Goal: Task Accomplishment & Management: Manage account settings

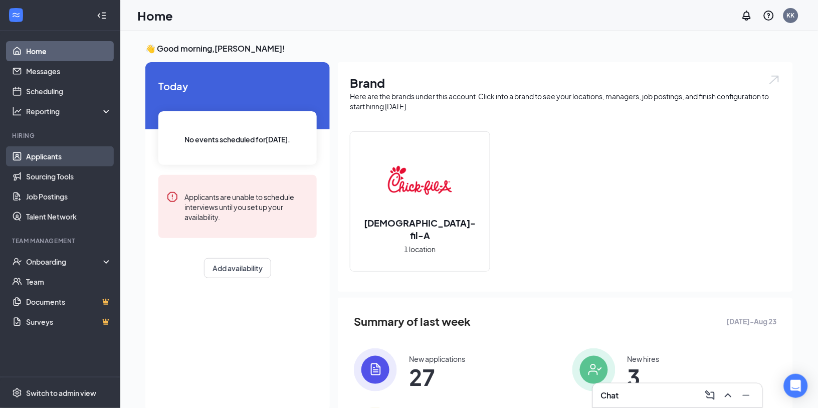
click at [41, 164] on link "Applicants" at bounding box center [69, 156] width 86 height 20
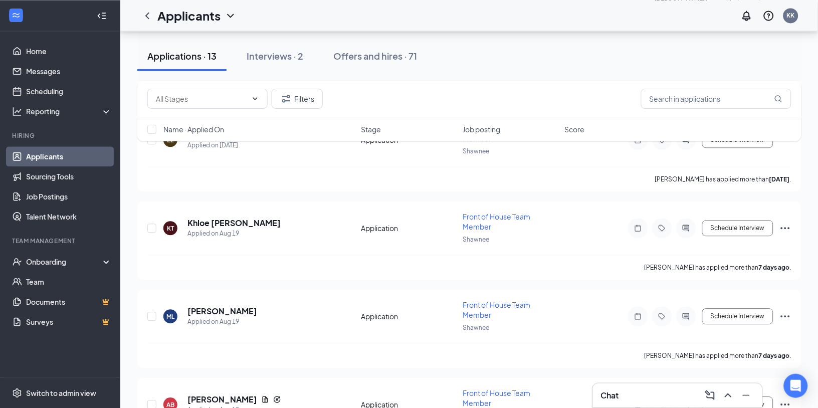
scroll to position [484, 0]
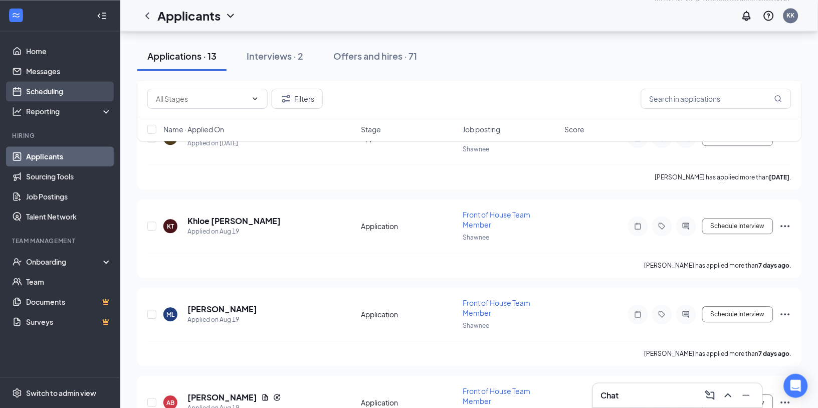
click at [28, 95] on link "Scheduling" at bounding box center [69, 91] width 86 height 20
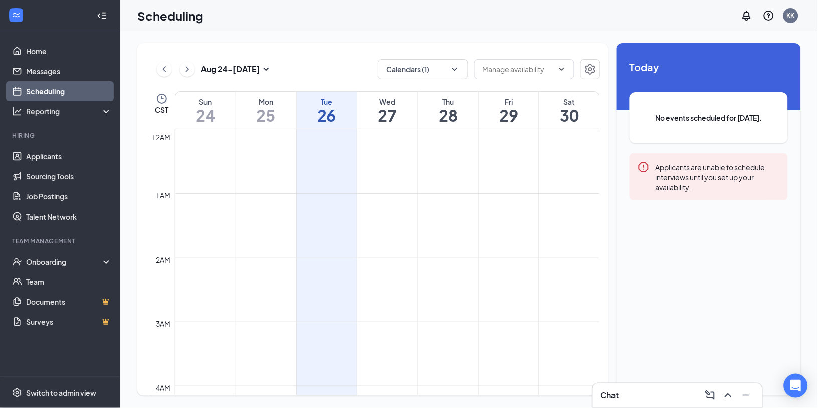
scroll to position [492, 0]
click at [727, 401] on icon "ChevronUp" at bounding box center [729, 396] width 12 height 12
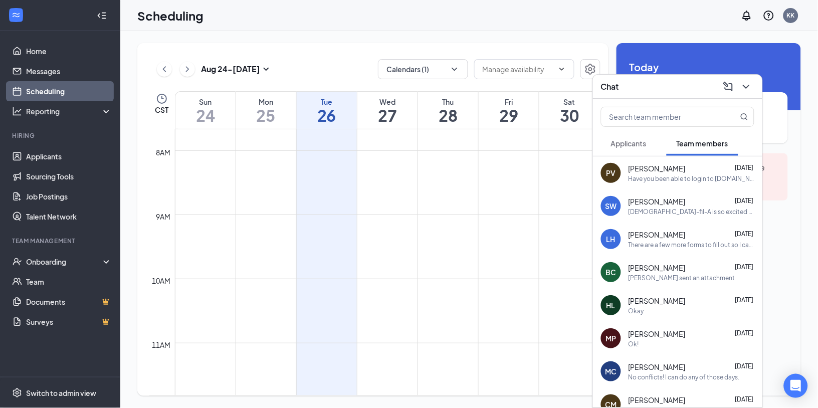
click at [618, 151] on button "Applicants" at bounding box center [629, 143] width 56 height 25
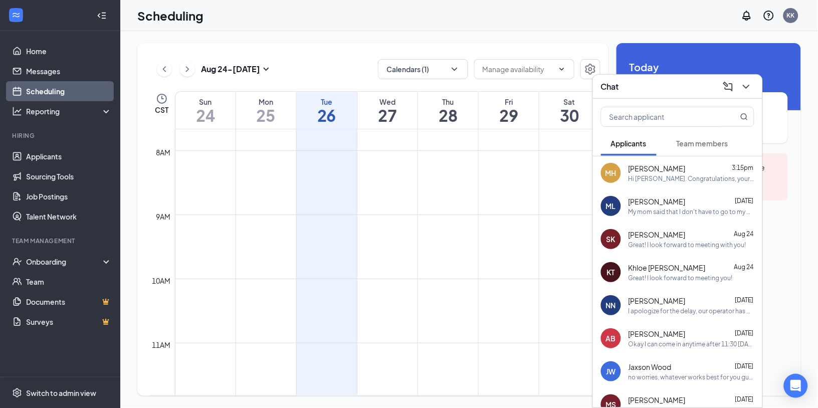
click at [644, 184] on div "MH [PERSON_NAME] 3:15pm Hi [PERSON_NAME]. Congratulations, your meeting with [D…" at bounding box center [678, 172] width 170 height 33
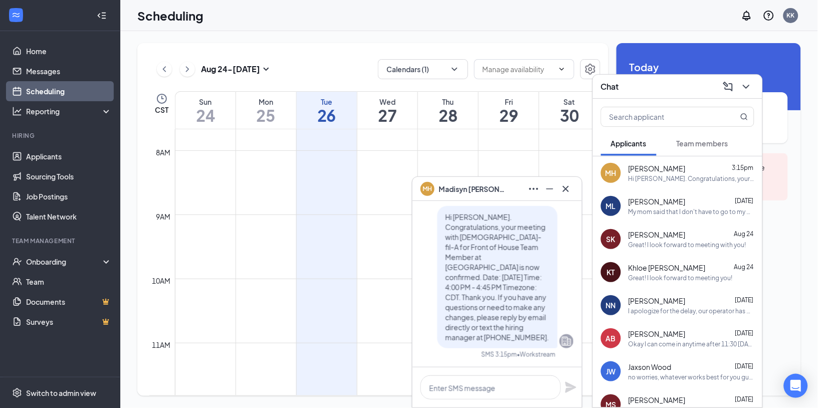
click at [639, 211] on div "My mom said that I don't have to go to my dad's every other weekend once I star…" at bounding box center [692, 212] width 126 height 9
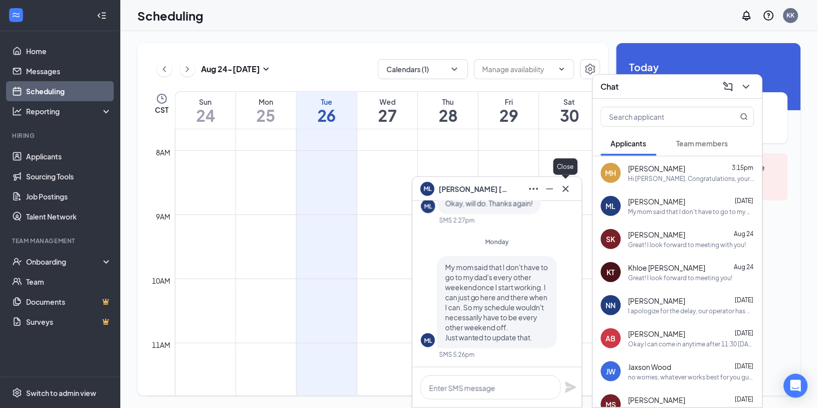
click at [570, 192] on icon "Cross" at bounding box center [566, 189] width 12 height 12
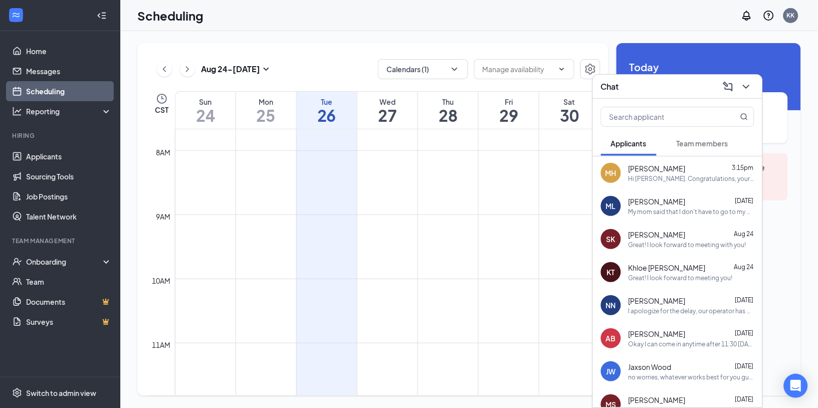
click at [634, 233] on span "[PERSON_NAME]" at bounding box center [657, 235] width 57 height 10
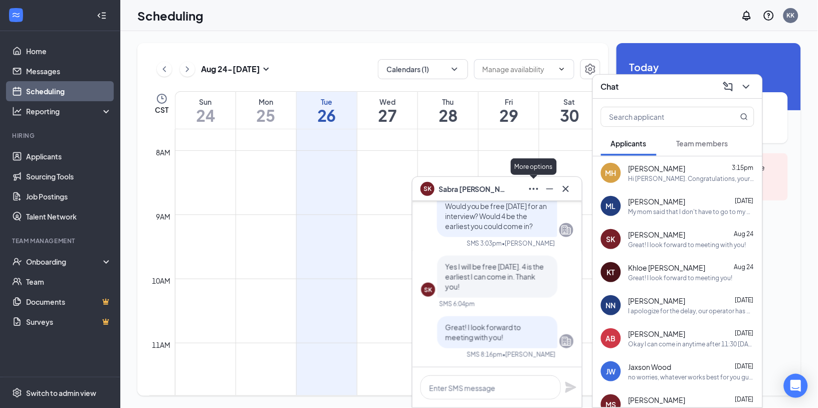
click at [538, 193] on icon "Ellipses" at bounding box center [534, 189] width 12 height 12
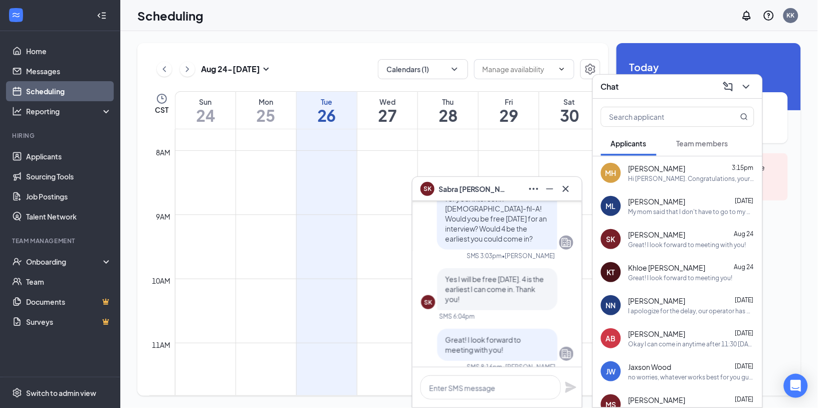
scroll to position [-12, 0]
click at [742, 87] on icon "ChevronDown" at bounding box center [747, 87] width 12 height 12
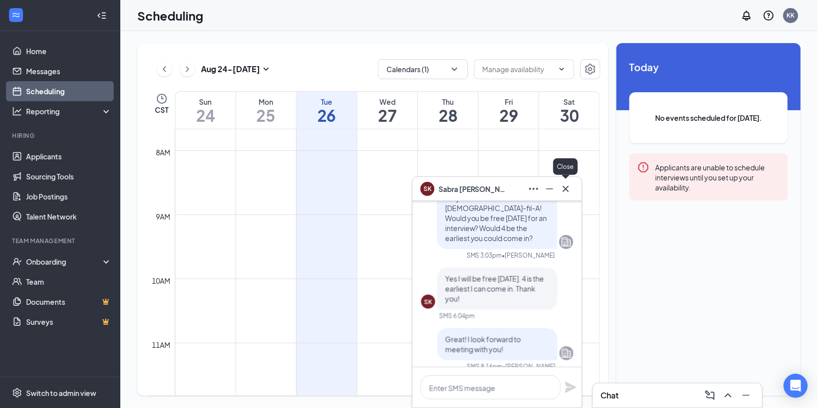
click at [570, 190] on icon "Cross" at bounding box center [566, 189] width 12 height 12
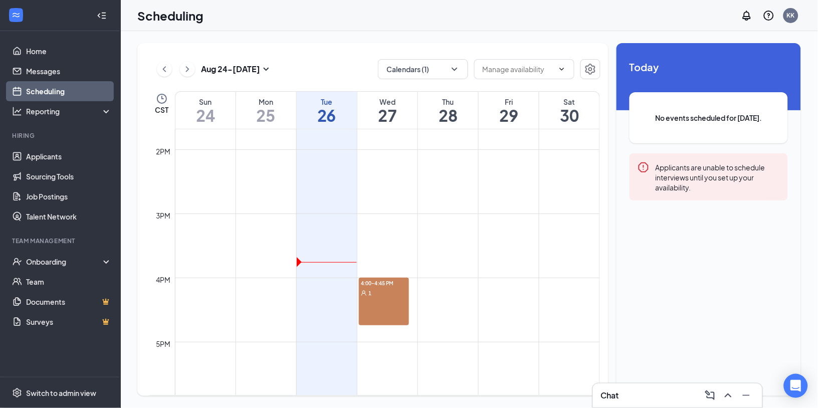
scroll to position [886, 0]
click at [161, 274] on div "4pm" at bounding box center [163, 272] width 19 height 11
click at [341, 281] on td at bounding box center [387, 279] width 425 height 16
click at [322, 276] on td at bounding box center [387, 279] width 425 height 16
click at [556, 74] on span at bounding box center [524, 69] width 100 height 20
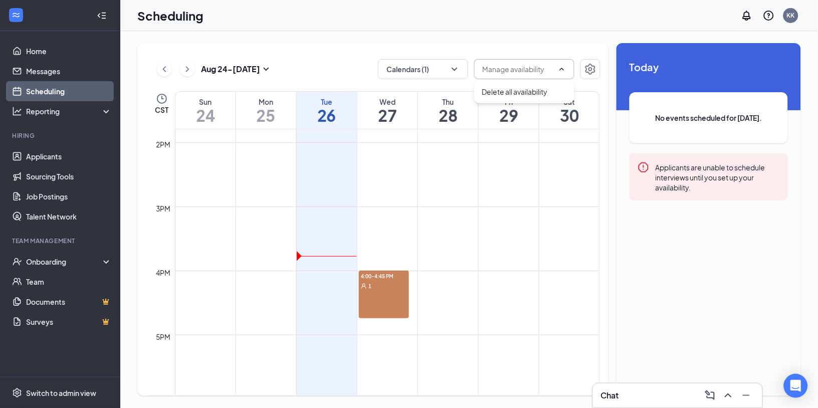
click at [556, 74] on span at bounding box center [524, 69] width 100 height 20
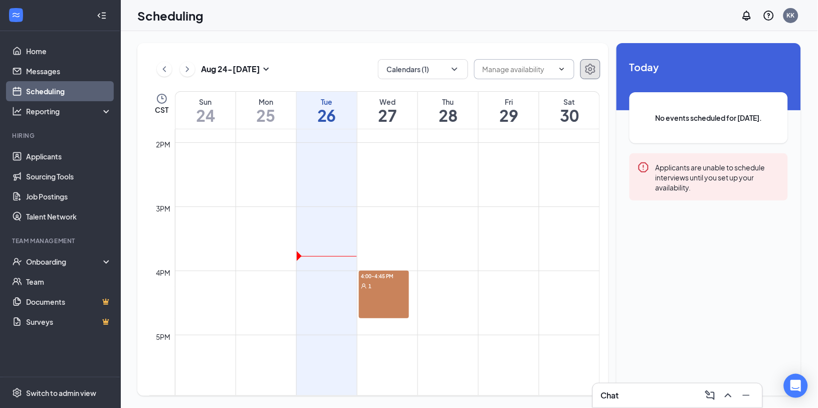
click at [583, 76] on button "button" at bounding box center [591, 69] width 20 height 20
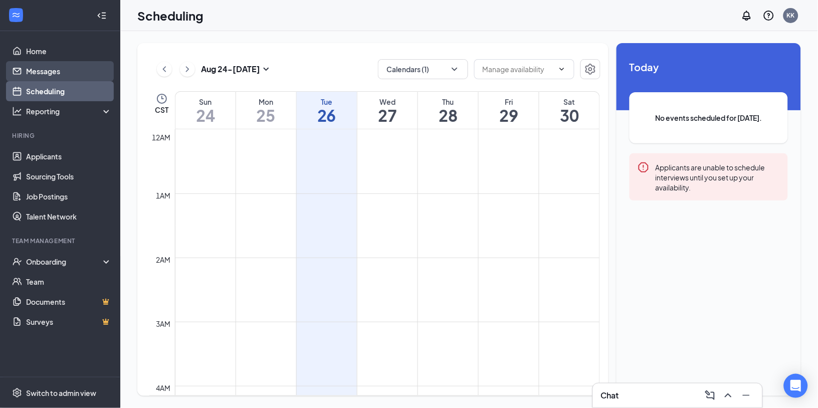
scroll to position [492, 0]
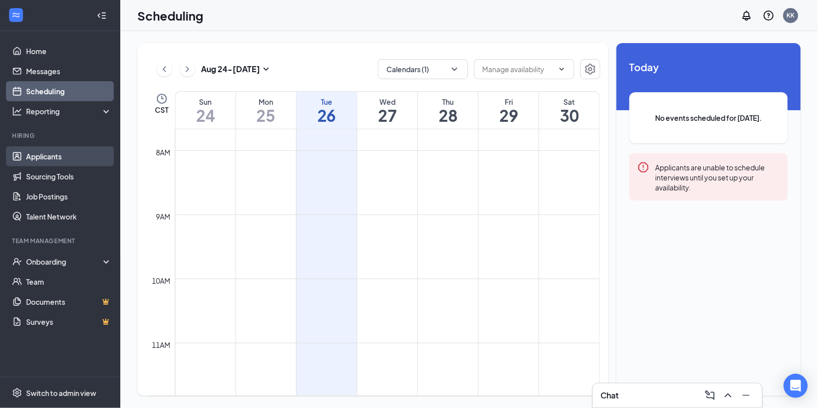
click at [39, 157] on link "Applicants" at bounding box center [69, 156] width 86 height 20
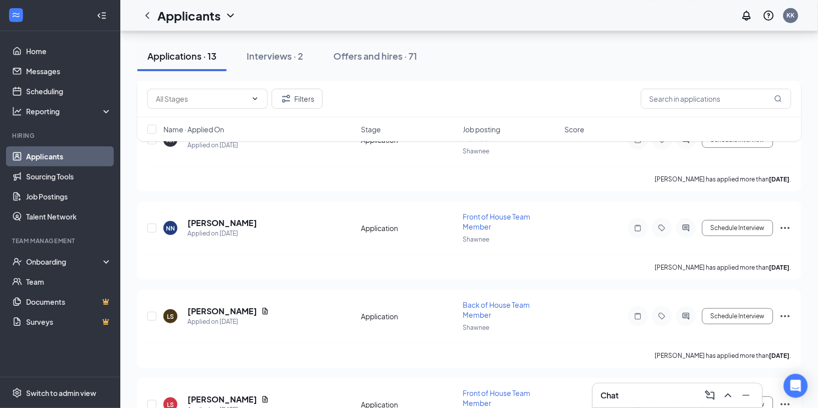
scroll to position [979, 0]
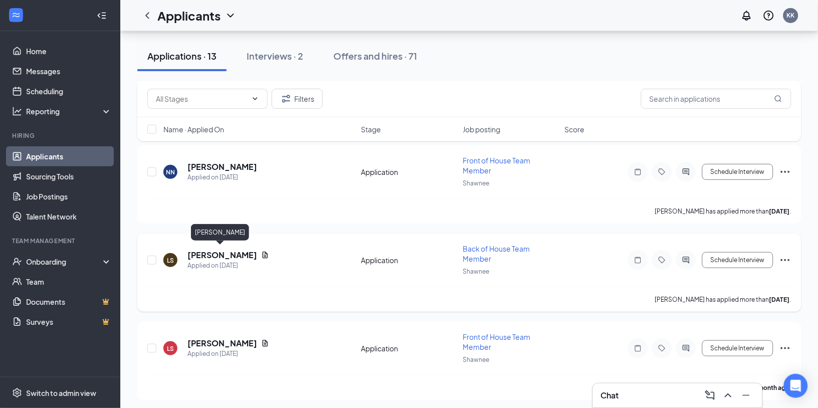
click at [220, 255] on h5 "[PERSON_NAME]" at bounding box center [223, 255] width 70 height 11
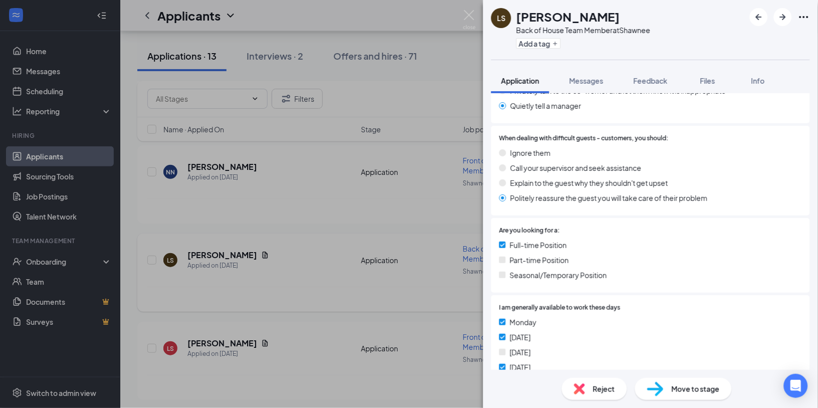
scroll to position [510, 0]
click at [471, 15] on img at bounding box center [469, 20] width 13 height 20
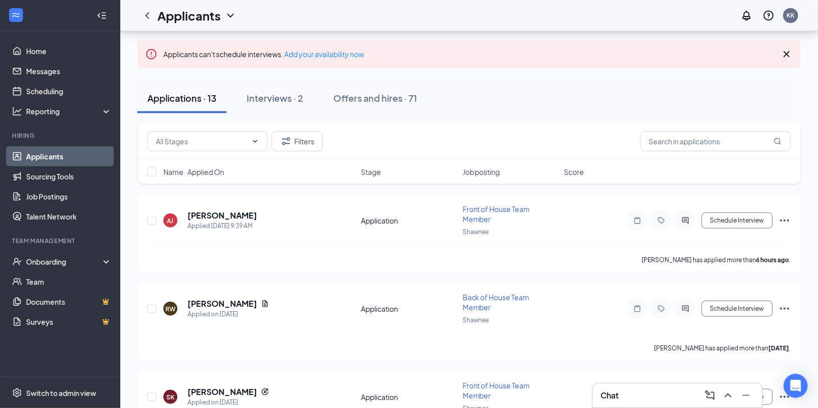
scroll to position [44, 0]
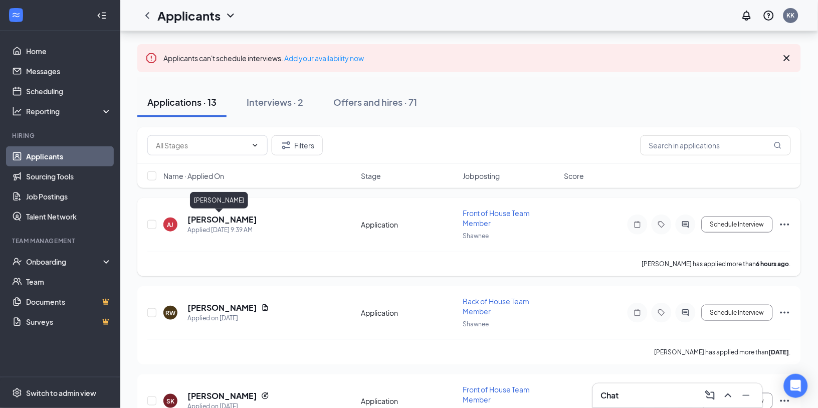
click at [219, 220] on h5 "[PERSON_NAME]" at bounding box center [223, 219] width 70 height 11
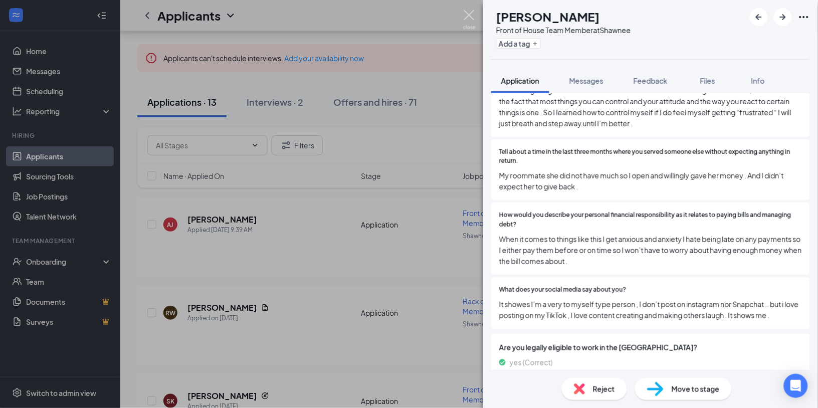
scroll to position [2139, 0]
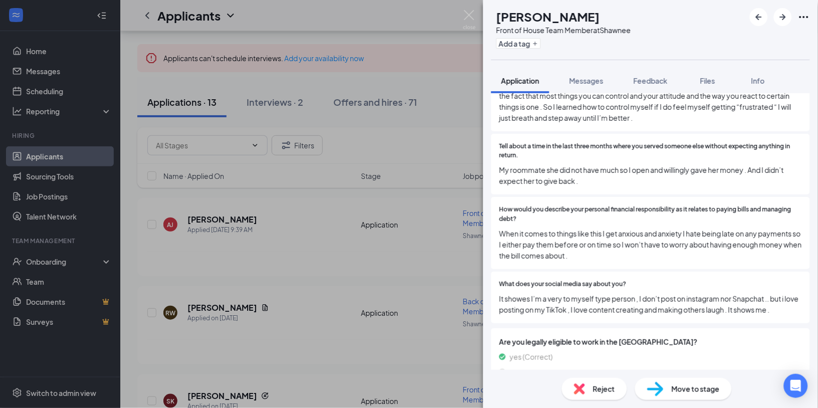
click at [598, 392] on span "Reject" at bounding box center [604, 389] width 22 height 11
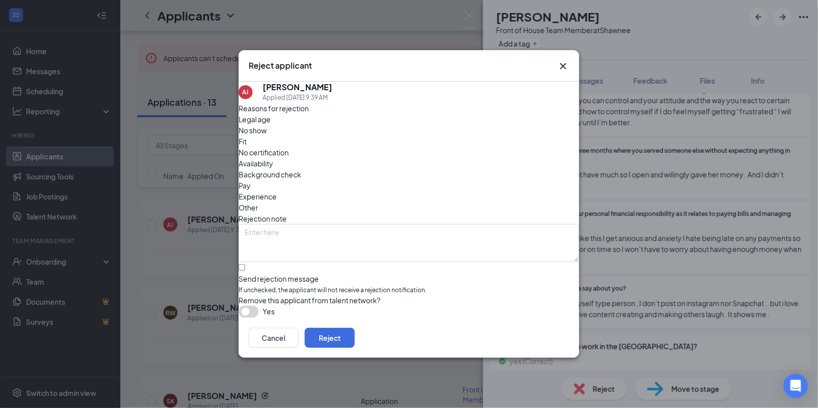
click at [273, 158] on span "Availability" at bounding box center [256, 163] width 35 height 11
click at [245, 264] on input "Send rejection message If unchecked, the applicant will not receive a rejection…" at bounding box center [242, 267] width 7 height 7
checkbox input "true"
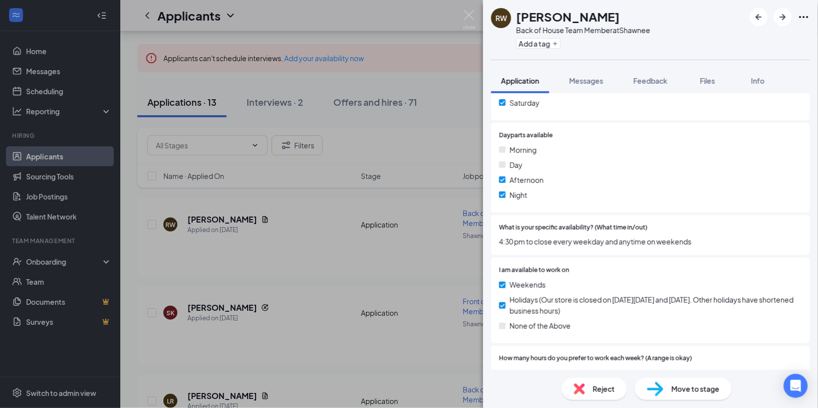
scroll to position [786, 0]
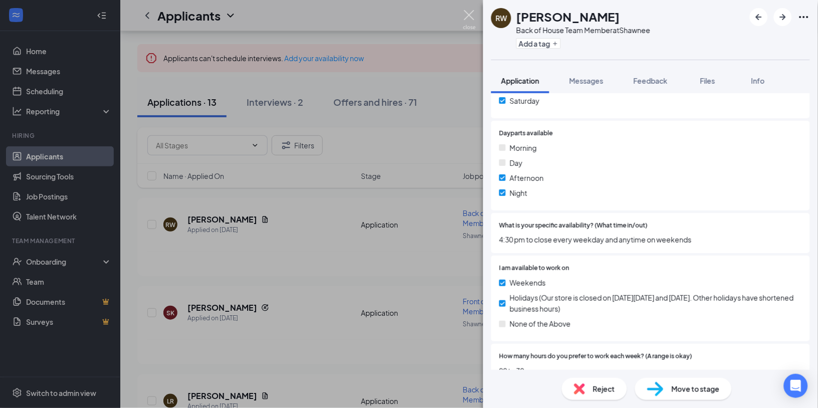
click at [469, 22] on img at bounding box center [469, 20] width 13 height 20
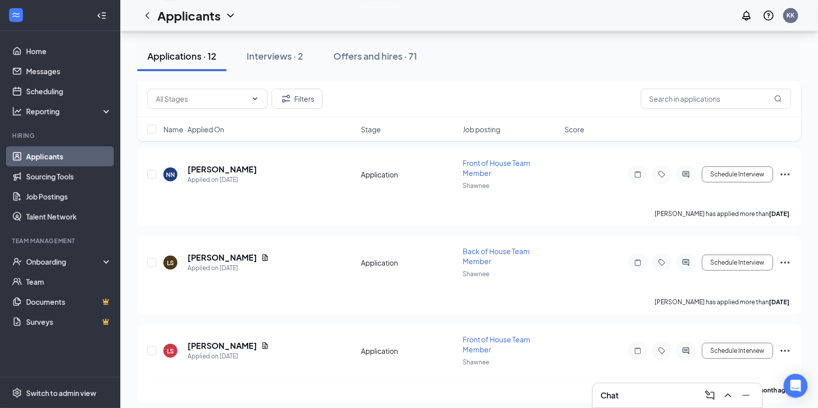
scroll to position [892, 0]
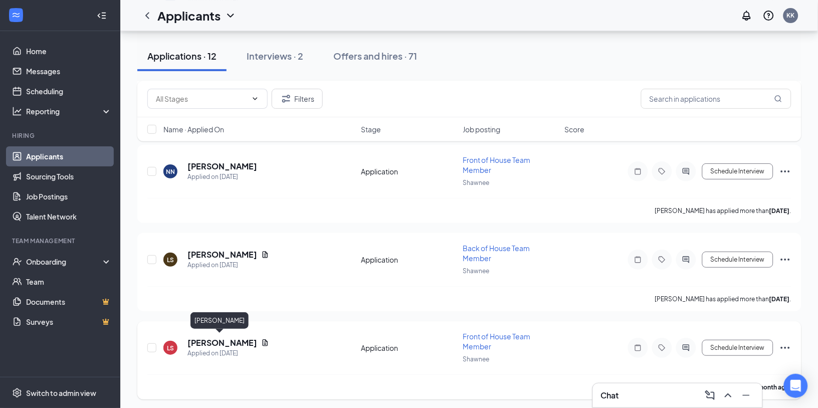
click at [205, 344] on h5 "[PERSON_NAME]" at bounding box center [223, 343] width 70 height 11
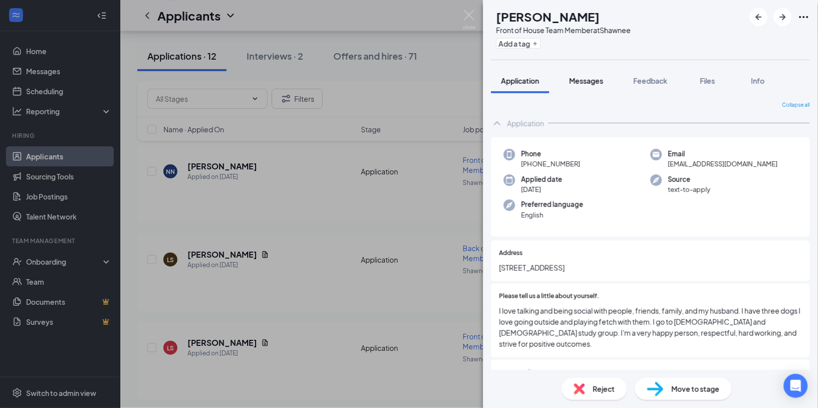
click at [600, 83] on span "Messages" at bounding box center [587, 80] width 34 height 9
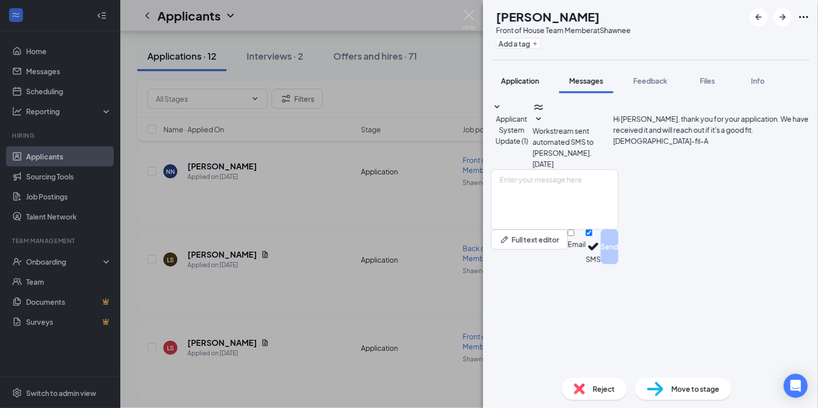
click at [510, 82] on span "Application" at bounding box center [520, 80] width 38 height 9
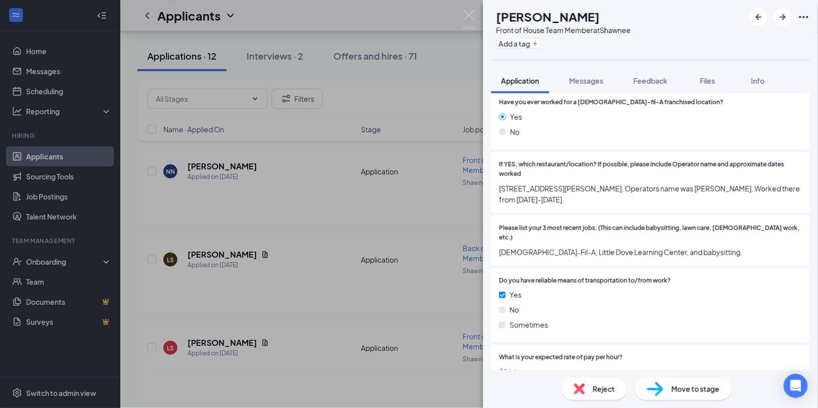
scroll to position [1329, 0]
click at [473, 17] on img at bounding box center [469, 20] width 13 height 20
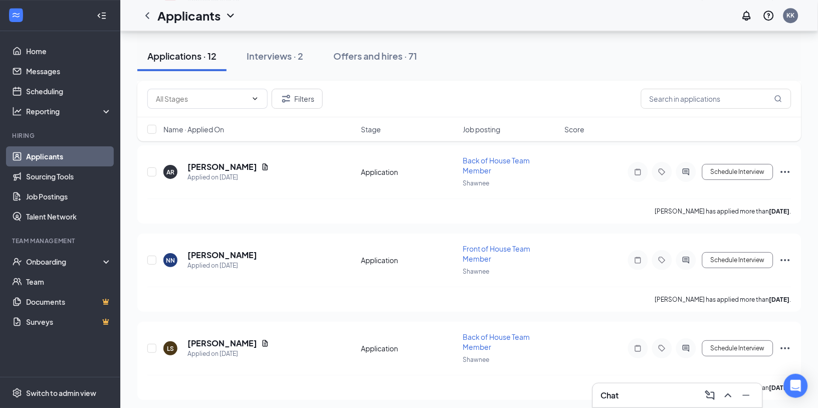
scroll to position [792, 0]
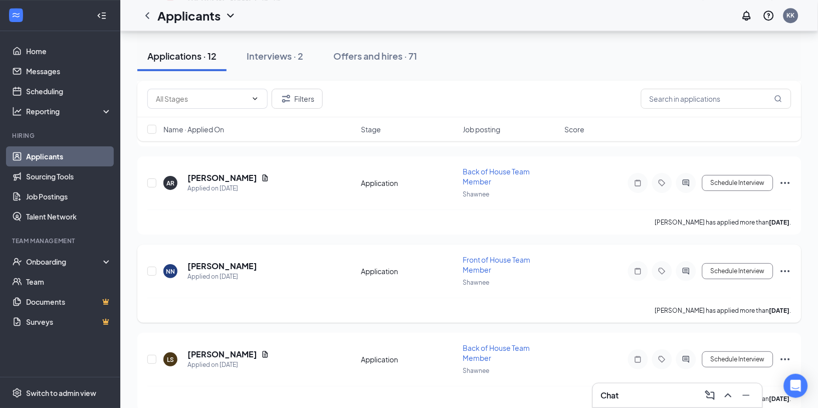
click at [214, 266] on h5 "[PERSON_NAME]" at bounding box center [223, 266] width 70 height 11
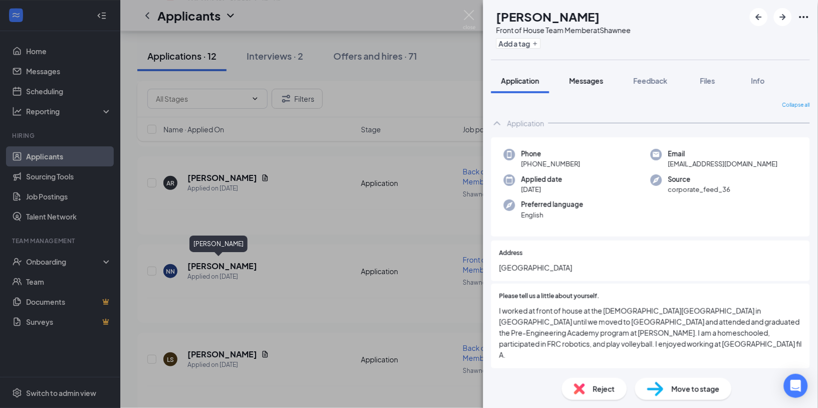
click at [592, 82] on span "Messages" at bounding box center [587, 80] width 34 height 9
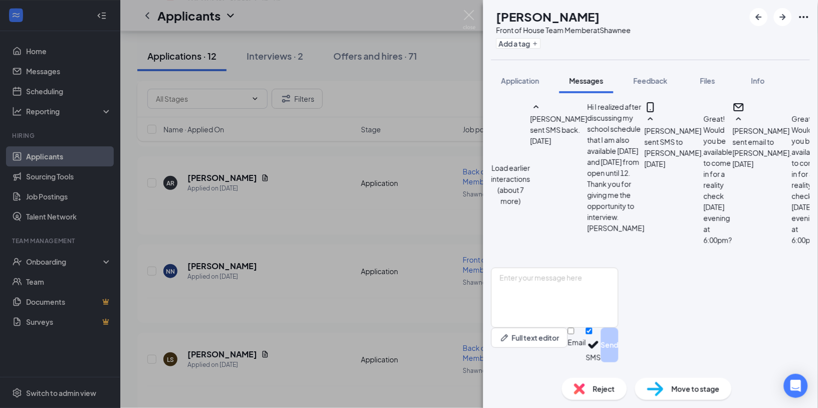
scroll to position [617, 0]
click at [470, 23] on img at bounding box center [469, 20] width 13 height 20
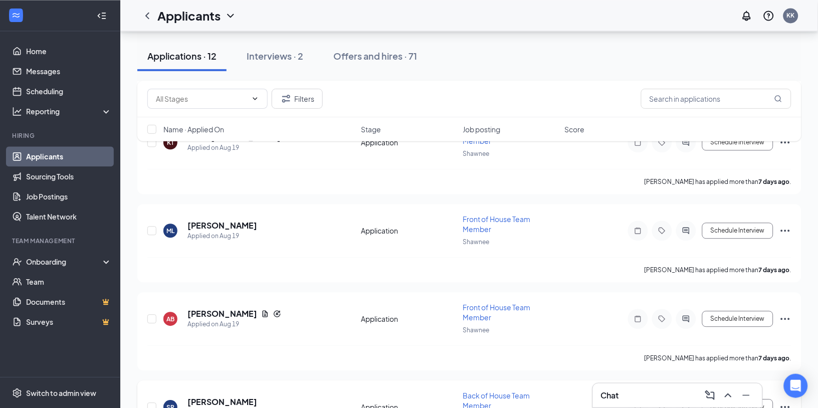
scroll to position [489, 0]
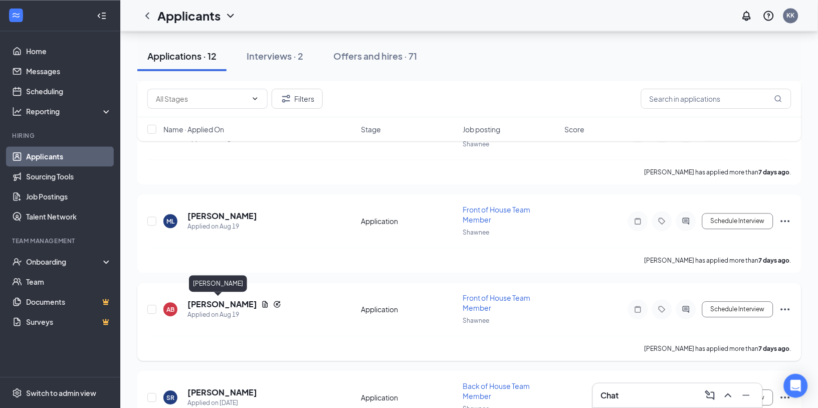
click at [226, 300] on h5 "[PERSON_NAME]" at bounding box center [223, 304] width 70 height 11
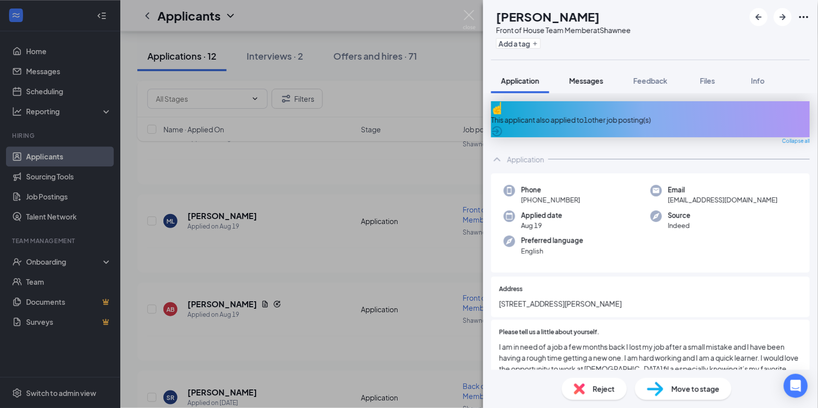
click at [590, 82] on span "Messages" at bounding box center [587, 80] width 34 height 9
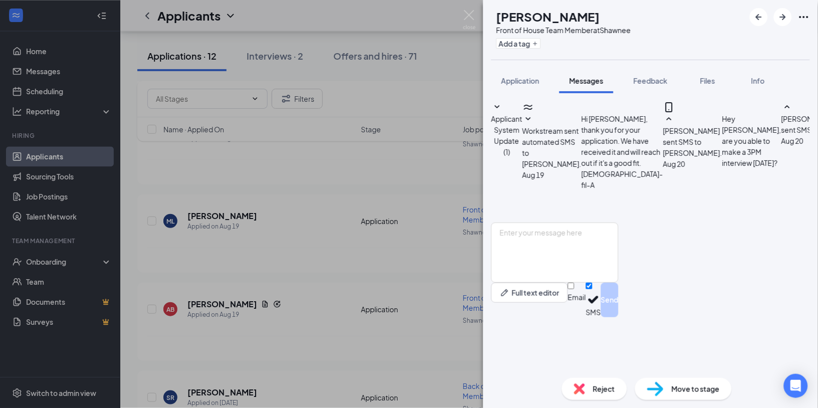
scroll to position [192, 0]
click at [476, 15] on div "AB [PERSON_NAME] Front of House Team Member at Shawnee Add a tag Application Me…" at bounding box center [409, 204] width 818 height 408
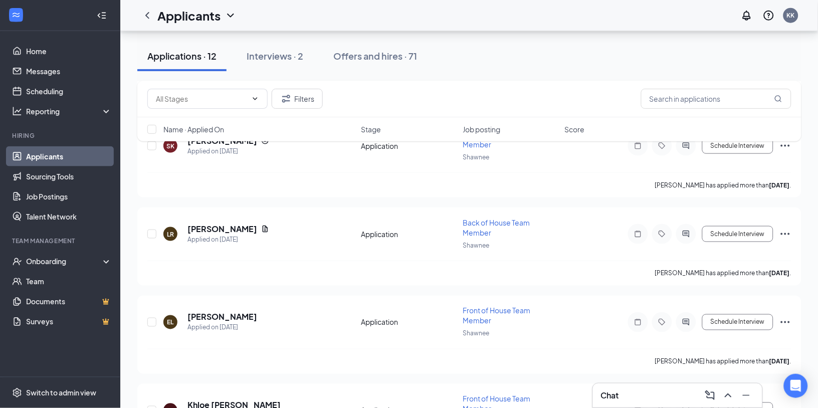
scroll to position [209, 0]
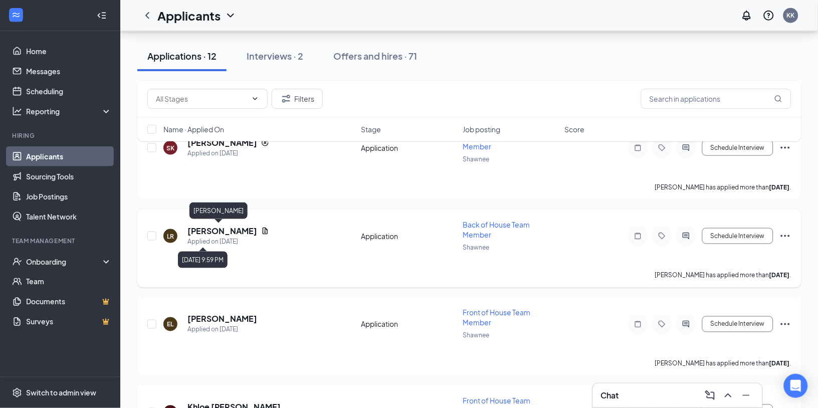
click at [211, 232] on h5 "[PERSON_NAME]" at bounding box center [223, 231] width 70 height 11
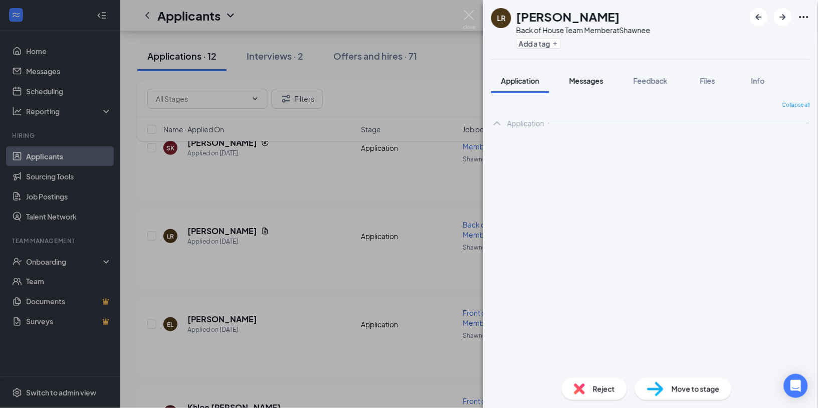
click at [589, 82] on span "Messages" at bounding box center [587, 80] width 34 height 9
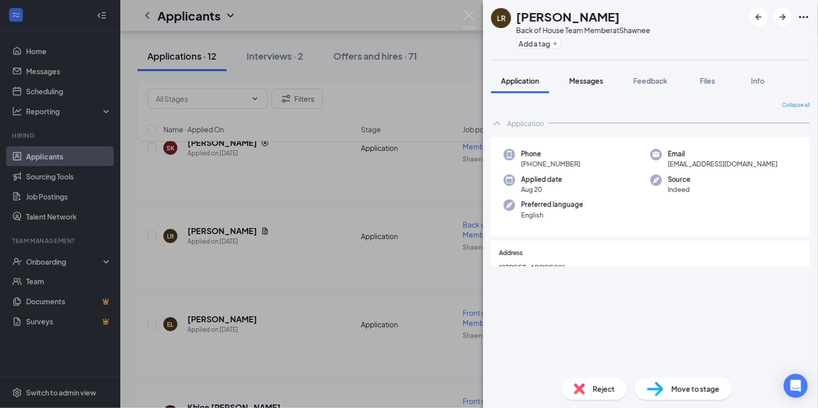
click at [589, 82] on span "Messages" at bounding box center [587, 80] width 34 height 9
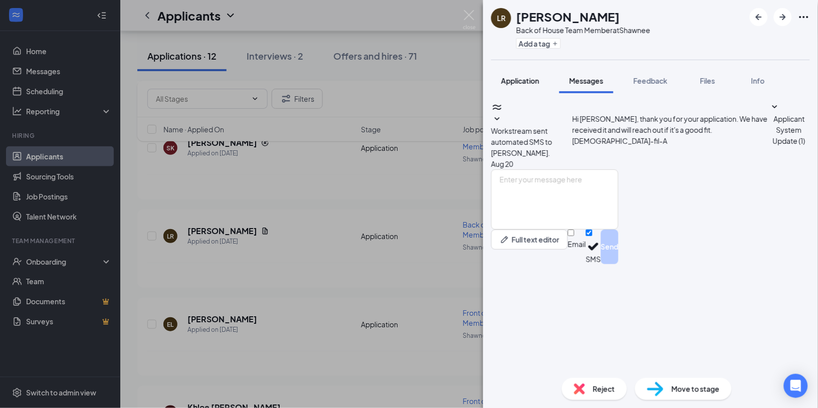
click at [527, 83] on span "Application" at bounding box center [520, 80] width 38 height 9
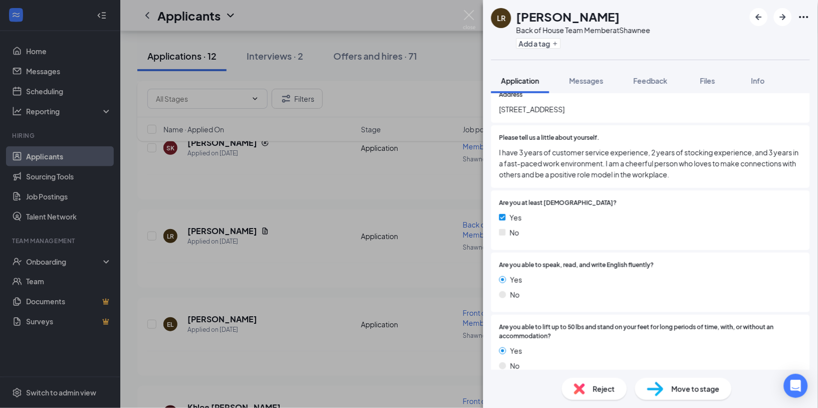
scroll to position [159, 0]
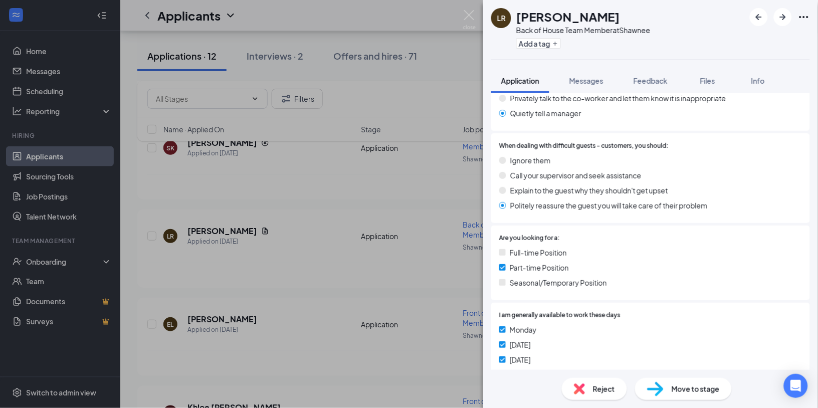
click at [721, 288] on div "Full-time Position Part-time Position Seasonal/Temporary Position" at bounding box center [650, 269] width 303 height 45
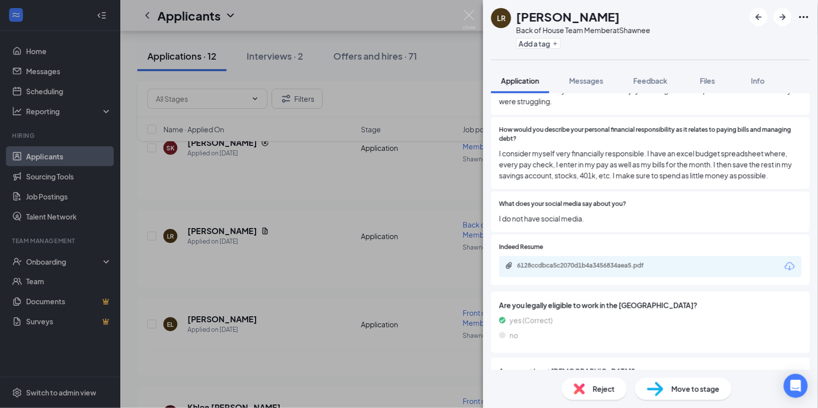
scroll to position [2211, 0]
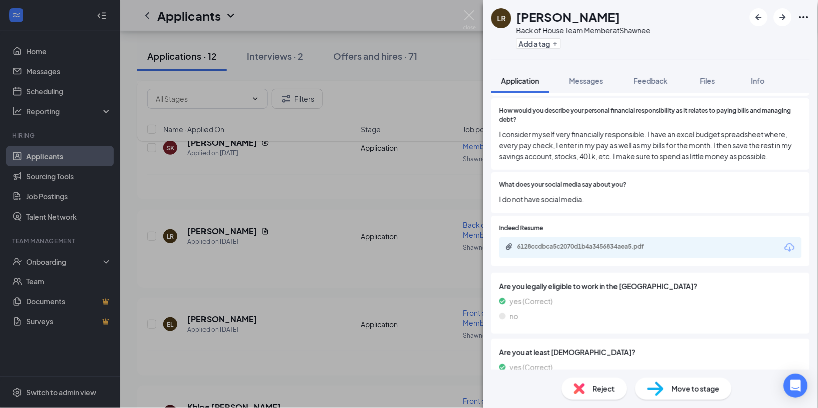
click at [611, 243] on div "6128ccdbca5c2070d1b4a3456834aea5.pdf" at bounding box center [588, 247] width 140 height 8
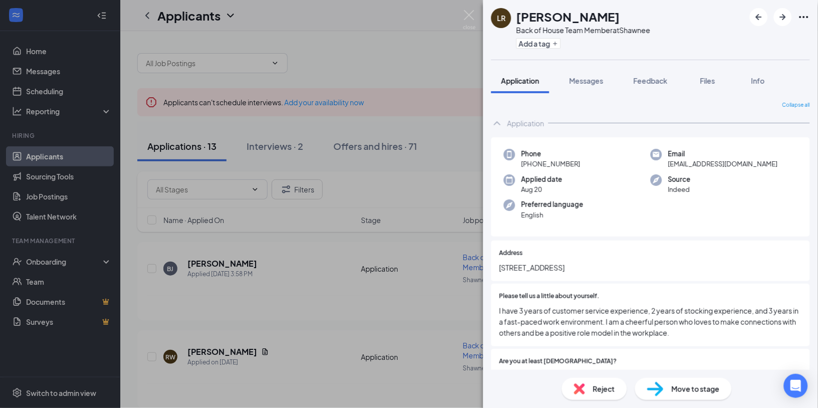
click at [478, 19] on div "[PERSON_NAME] Back of House Team Member at Shawnee Add a tag Application Messag…" at bounding box center [409, 204] width 818 height 408
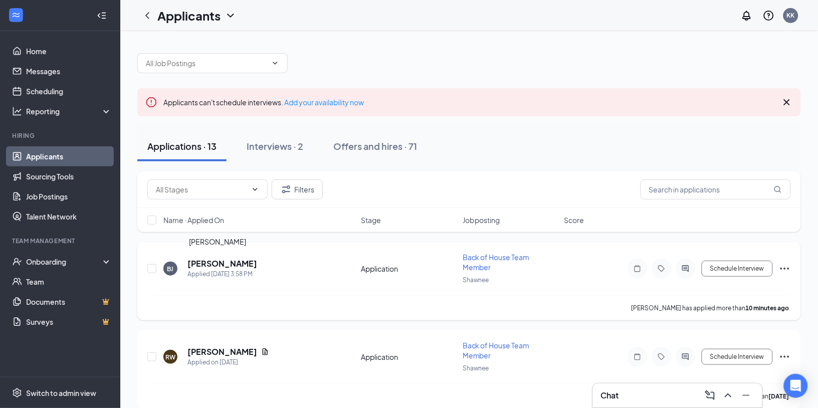
click at [219, 263] on h5 "Brian jones" at bounding box center [223, 263] width 70 height 11
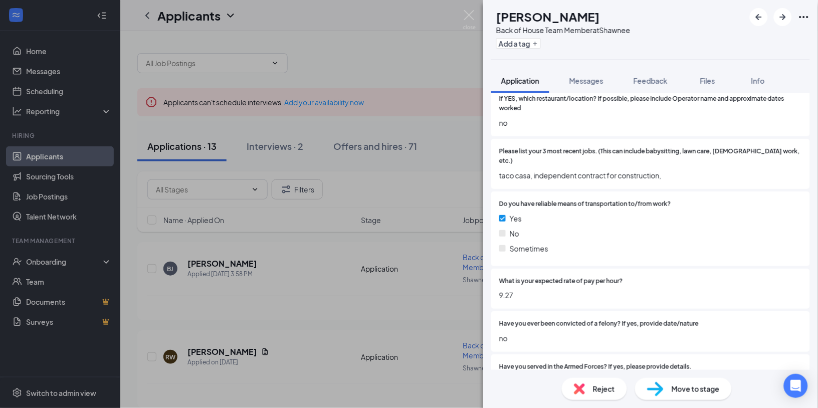
scroll to position [1311, 0]
click at [473, 14] on img at bounding box center [469, 20] width 13 height 20
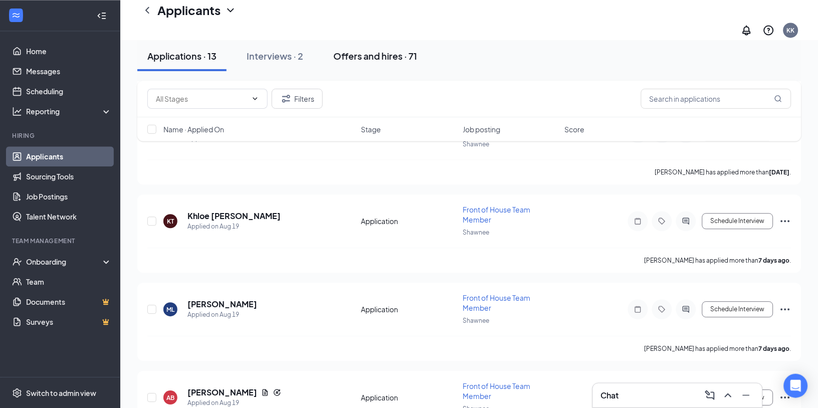
scroll to position [505, 0]
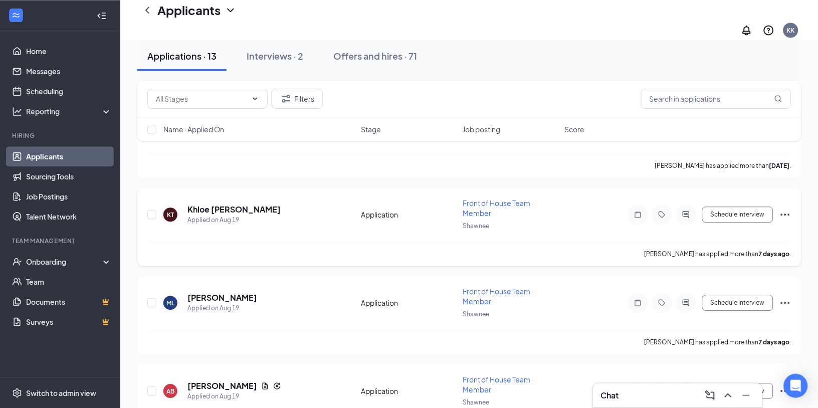
click at [207, 204] on h5 "Khloe [PERSON_NAME]" at bounding box center [234, 209] width 93 height 11
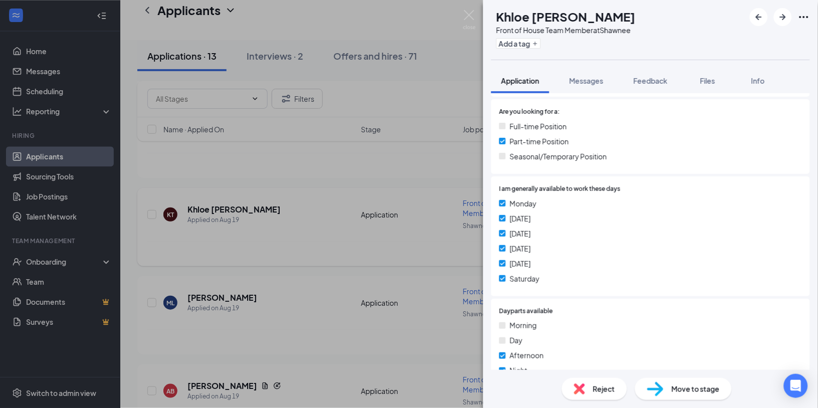
scroll to position [706, 0]
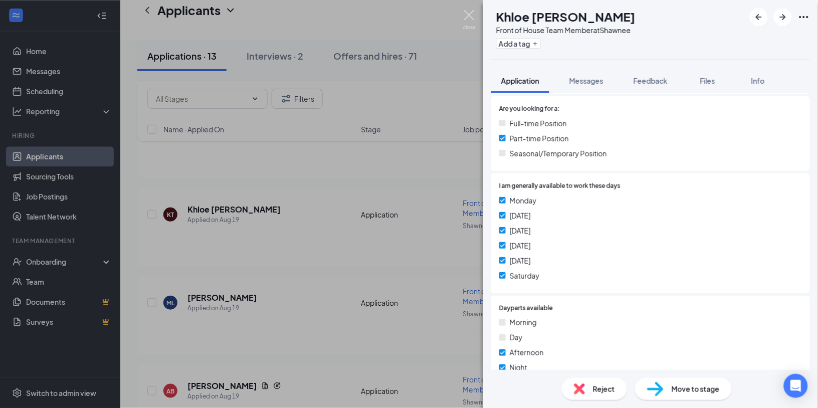
click at [474, 21] on img at bounding box center [469, 20] width 13 height 20
